Goal: Find specific page/section: Find specific page/section

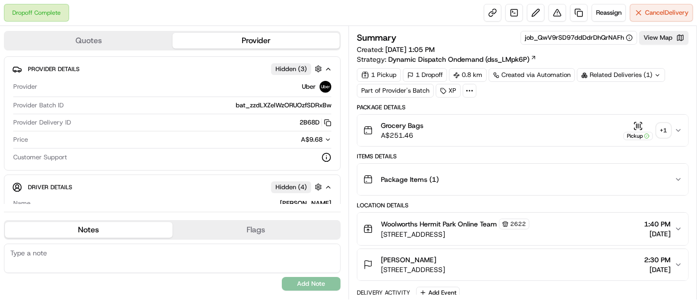
drag, startPoint x: 0, startPoint y: 0, endPoint x: 664, endPoint y: 133, distance: 676.8
click at [664, 133] on div "+ 1" at bounding box center [664, 131] width 14 height 14
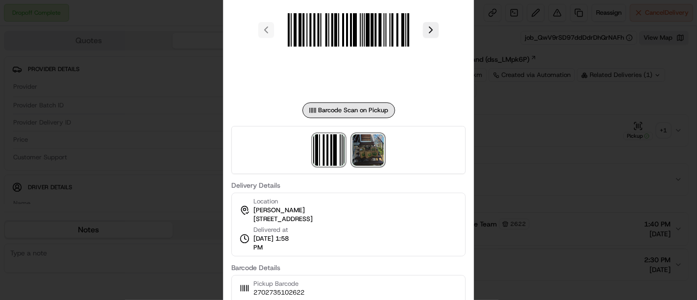
click at [359, 148] on img at bounding box center [368, 149] width 31 height 31
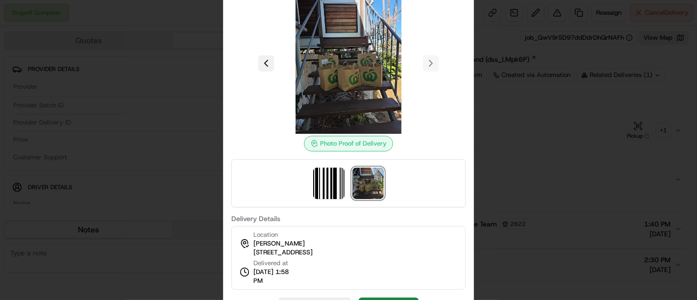
click at [262, 63] on button at bounding box center [266, 63] width 16 height 16
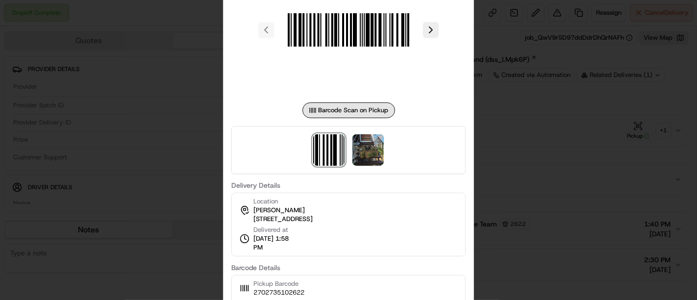
click at [246, 44] on div at bounding box center [349, 29] width 234 height 141
